Goal: Task Accomplishment & Management: Manage account settings

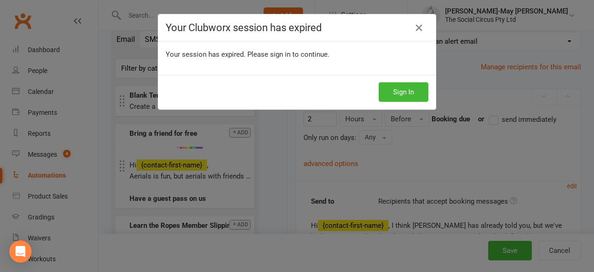
click at [402, 101] on div "Sign In" at bounding box center [297, 92] width 278 height 34
click at [403, 95] on button "Sign In" at bounding box center [404, 91] width 50 height 19
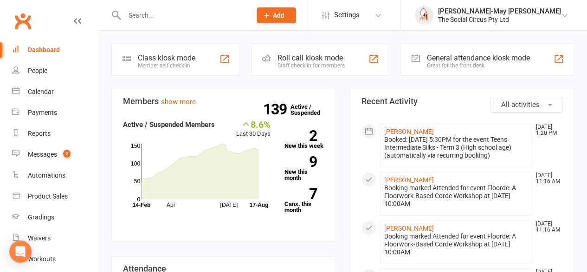
click at [184, 19] on input "text" at bounding box center [183, 15] width 123 height 13
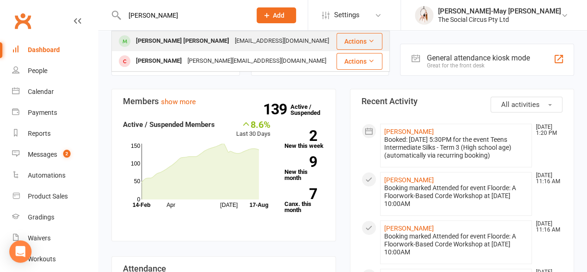
type input "[PERSON_NAME]"
click at [165, 41] on div "[PERSON_NAME] [PERSON_NAME]" at bounding box center [182, 40] width 99 height 13
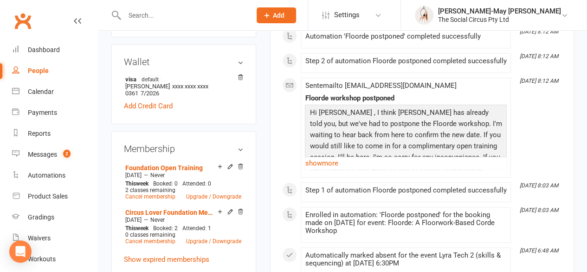
scroll to position [356, 0]
click at [204, 237] on link "Upgrade / Downgrade" at bounding box center [213, 240] width 55 height 6
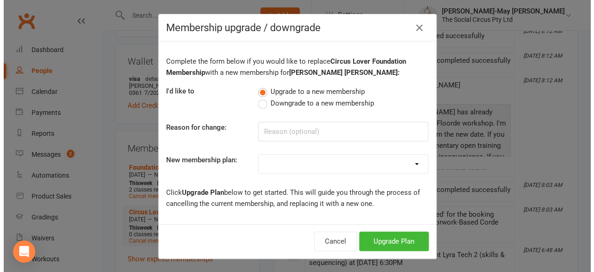
scroll to position [344, 0]
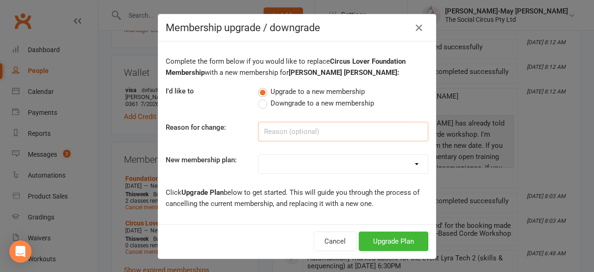
click at [300, 129] on input at bounding box center [343, 131] width 170 height 19
type input "6 classes per week"
click at [302, 167] on select "Aerial Explorer 2-week Trial Membership Adult Beginner Program - Circus Curious…" at bounding box center [343, 164] width 169 height 19
select select "43"
click at [259, 155] on select "Aerial Explorer 2-week Trial Membership Adult Beginner Program - Circus Curious…" at bounding box center [343, 164] width 169 height 19
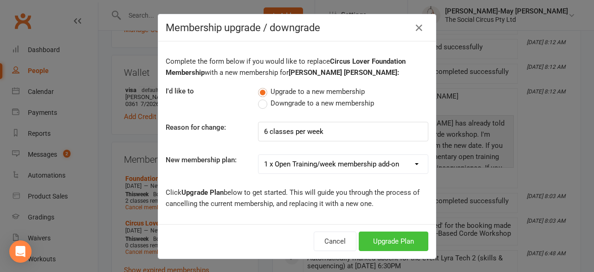
click at [379, 235] on button "Upgrade Plan" at bounding box center [394, 240] width 70 height 19
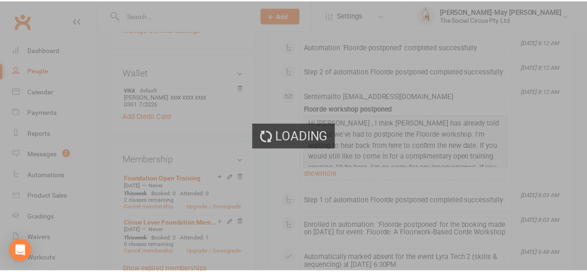
scroll to position [356, 0]
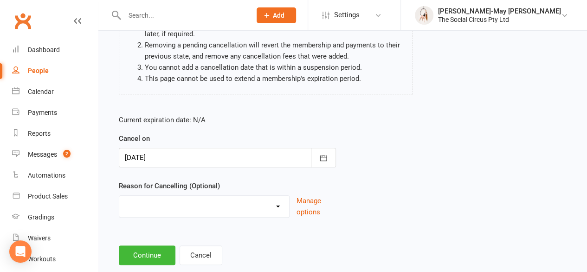
scroll to position [130, 0]
click at [324, 152] on icon "button" at bounding box center [323, 156] width 9 height 9
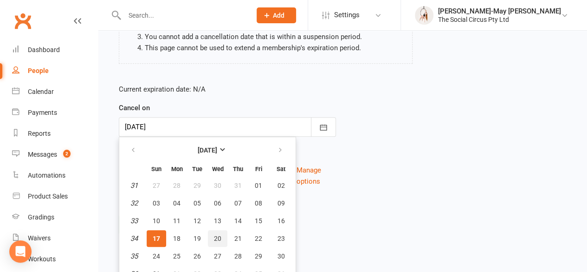
scroll to position [162, 0]
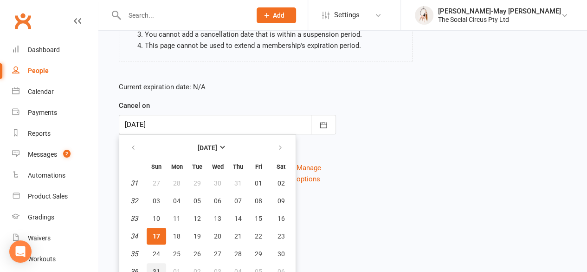
click at [156, 267] on span "31" at bounding box center [156, 270] width 7 height 7
type input "[DATE]"
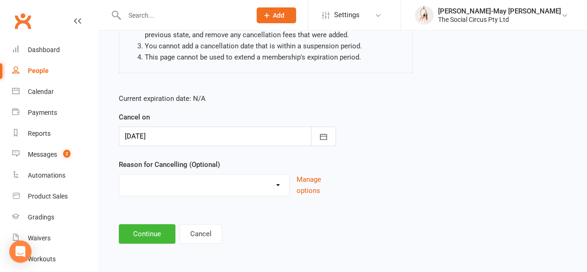
scroll to position [139, 0]
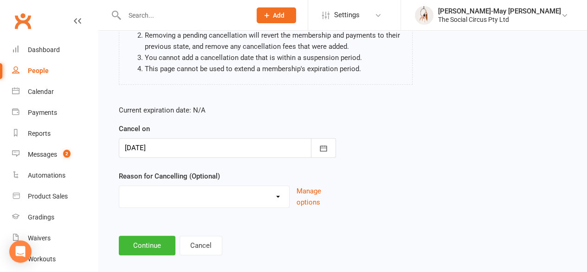
click at [219, 186] on select "Holiday Injury Other reason" at bounding box center [204, 195] width 170 height 19
select select "2"
click at [119, 186] on select "Holiday Injury Other reason" at bounding box center [204, 195] width 170 height 19
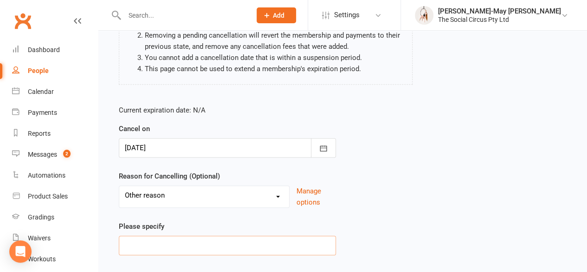
click at [185, 236] on input at bounding box center [227, 244] width 217 height 19
type input "upgrade"
click at [421, 173] on div "Current expiration date: N/A Cancel on [DATE] [DATE] Sun Mon Tue Wed Thu Fri Sa…" at bounding box center [343, 182] width 462 height 170
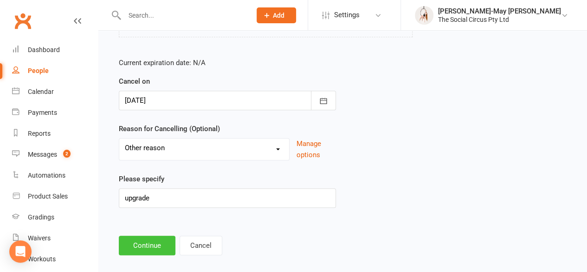
click at [151, 238] on button "Continue" at bounding box center [147, 244] width 57 height 19
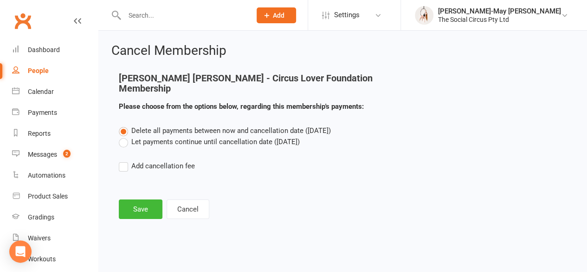
scroll to position [0, 0]
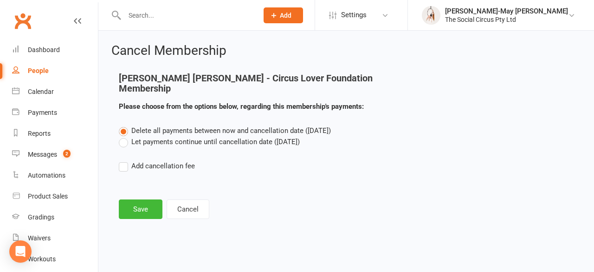
click at [123, 136] on label "Let payments continue until cancellation date ([DATE])" at bounding box center [209, 141] width 181 height 11
click at [123, 136] on input "Let payments continue until cancellation date ([DATE])" at bounding box center [122, 136] width 6 height 0
click at [138, 199] on button "Save" at bounding box center [141, 208] width 44 height 19
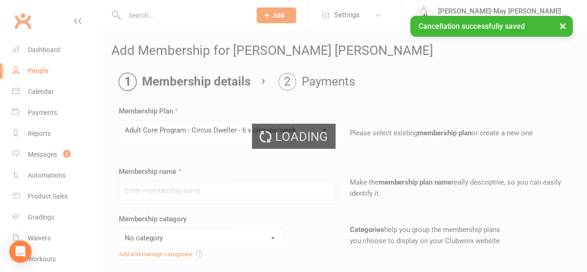
type input "Adult Core Program - Circus Dweller - 6 x classes/week"
select select "3"
type input "0"
type input "6"
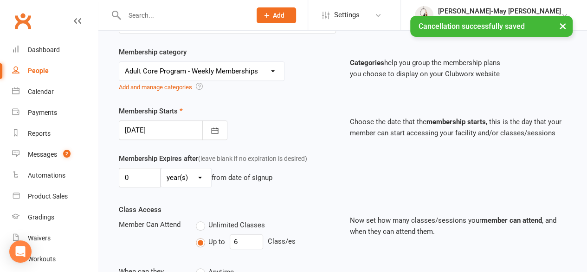
scroll to position [169, 0]
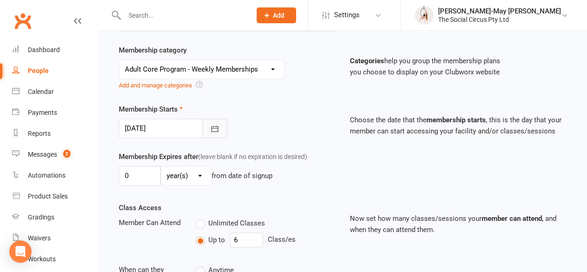
click at [218, 128] on icon "button" at bounding box center [214, 128] width 9 height 9
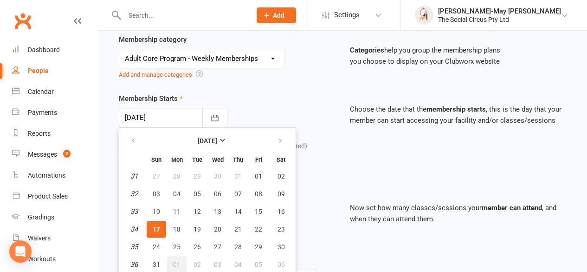
click at [178, 260] on span "01" at bounding box center [176, 263] width 7 height 7
type input "[DATE]"
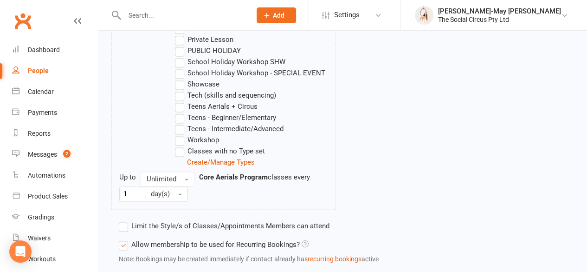
scroll to position [778, 0]
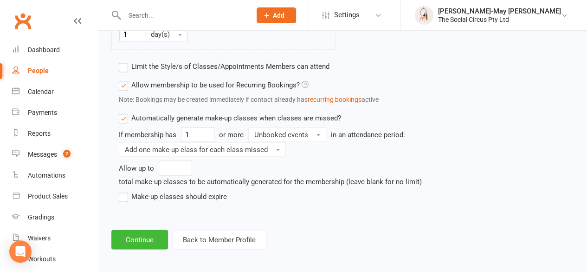
click at [125, 191] on label "Make-up classes should expire" at bounding box center [173, 195] width 108 height 11
click at [125, 190] on input "Make-up classes should expire" at bounding box center [122, 190] width 6 height 0
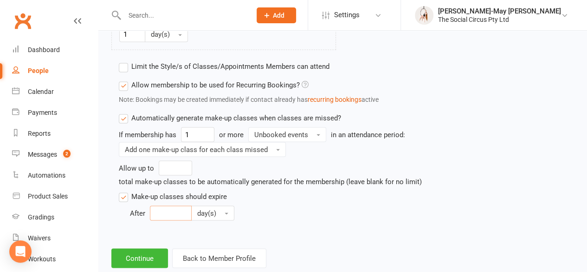
click at [167, 206] on input "number" at bounding box center [171, 212] width 42 height 15
type input "14"
click at [142, 257] on button "Continue" at bounding box center [139, 257] width 57 height 19
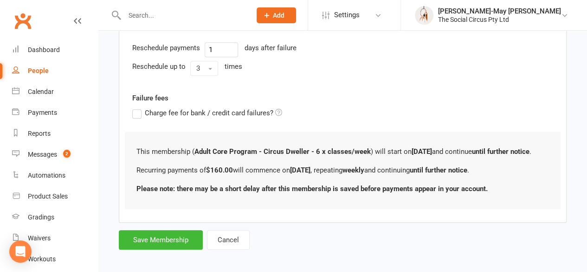
scroll to position [411, 0]
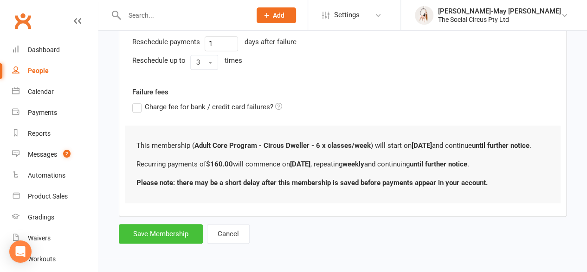
click at [162, 234] on button "Save Membership" at bounding box center [161, 233] width 84 height 19
